Goal: Transaction & Acquisition: Purchase product/service

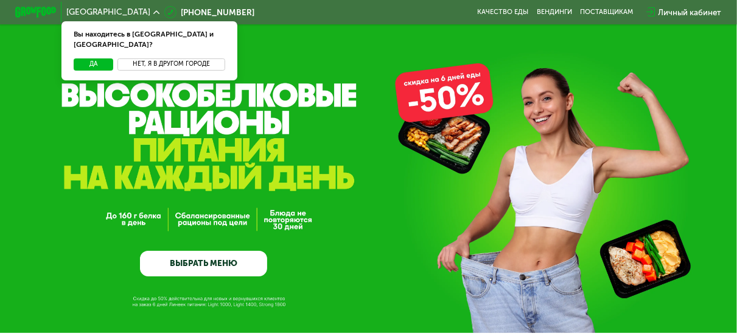
click at [176, 58] on button "Нет, я в другом городе" at bounding box center [171, 64] width 108 height 12
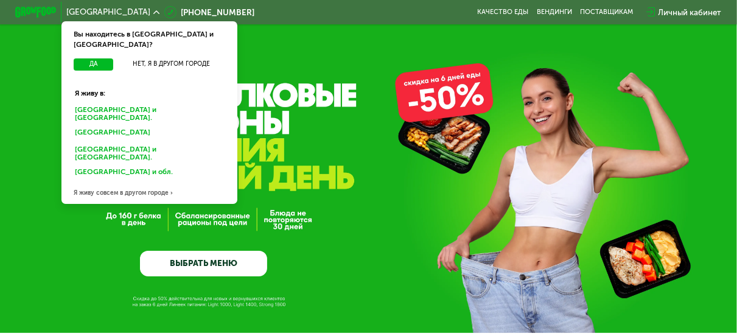
click at [164, 103] on div "Санкт-Петербурге и обл." at bounding box center [150, 113] width 164 height 21
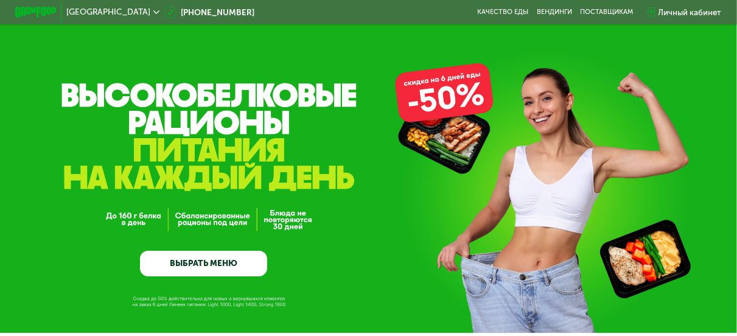
click at [233, 271] on link "ВЫБРАТЬ МЕНЮ" at bounding box center [203, 264] width 127 height 26
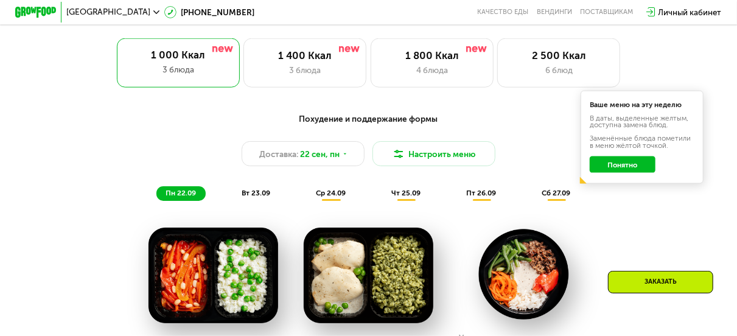
scroll to position [685, 0]
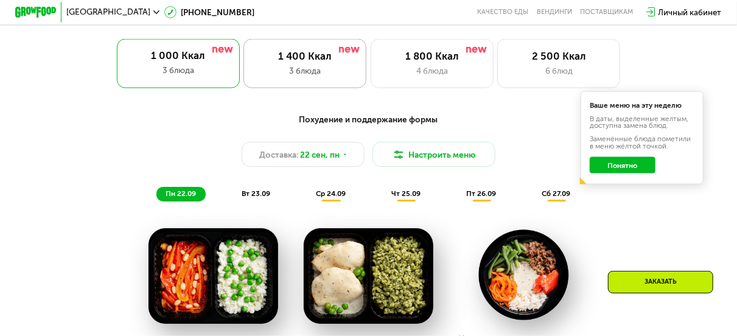
click at [322, 62] on div "1 400 Ккал" at bounding box center [304, 56] width 101 height 12
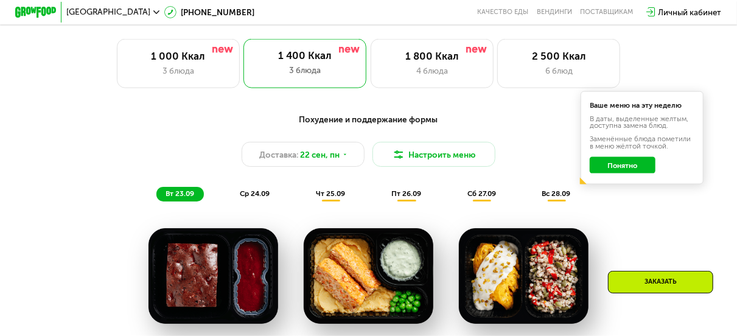
click at [630, 207] on div "Похудение и поддержание формы Доставка: 22 сен, пн Настроить меню вт 23.09 ср 2…" at bounding box center [369, 156] width 618 height 101
click at [635, 173] on button "Понятно" at bounding box center [623, 165] width 66 height 16
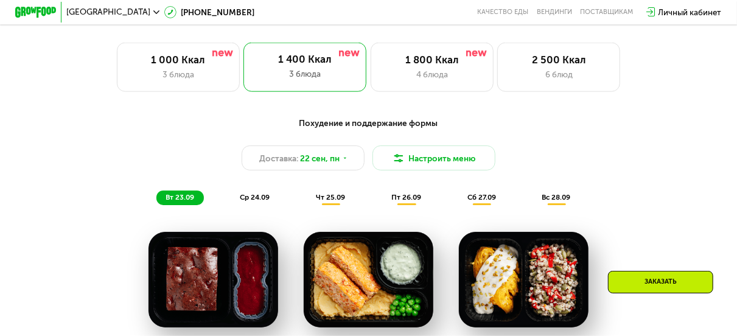
scroll to position [678, 0]
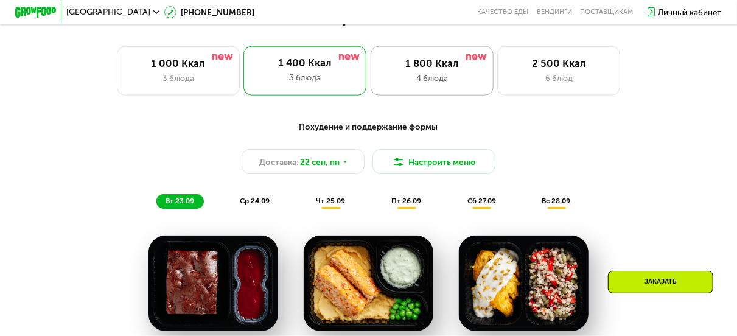
click at [422, 80] on div "4 блюда" at bounding box center [431, 78] width 101 height 12
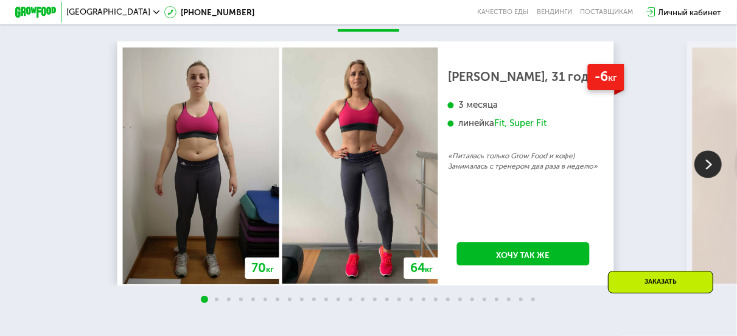
scroll to position [2026, 0]
